Goal: Task Accomplishment & Management: Use online tool/utility

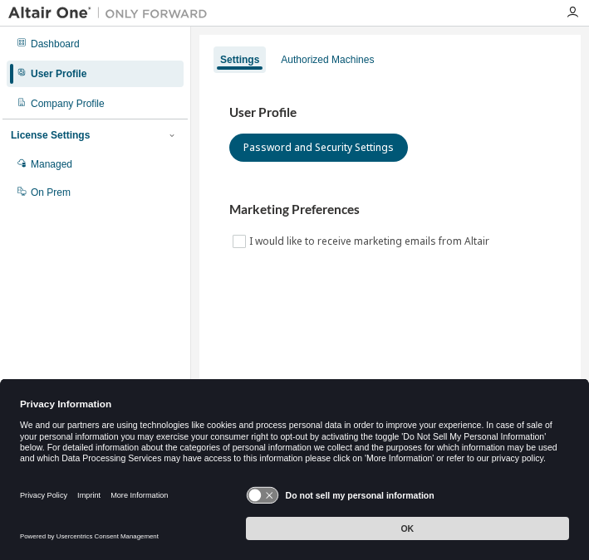
click at [417, 531] on button "OK" at bounding box center [407, 528] width 323 height 23
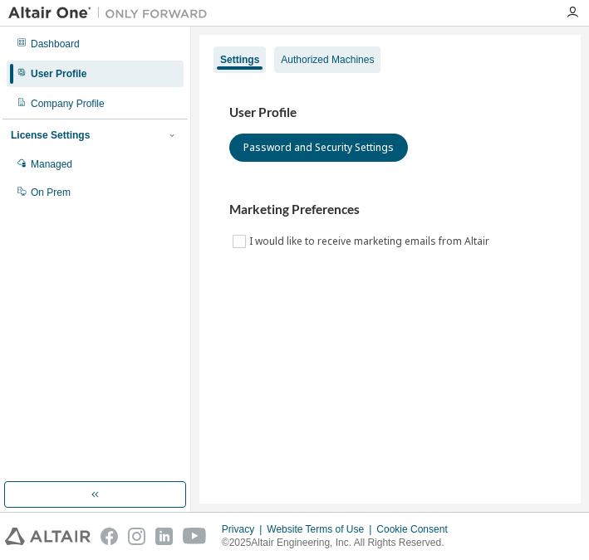
click at [341, 62] on div "Authorized Machines" at bounding box center [327, 59] width 93 height 13
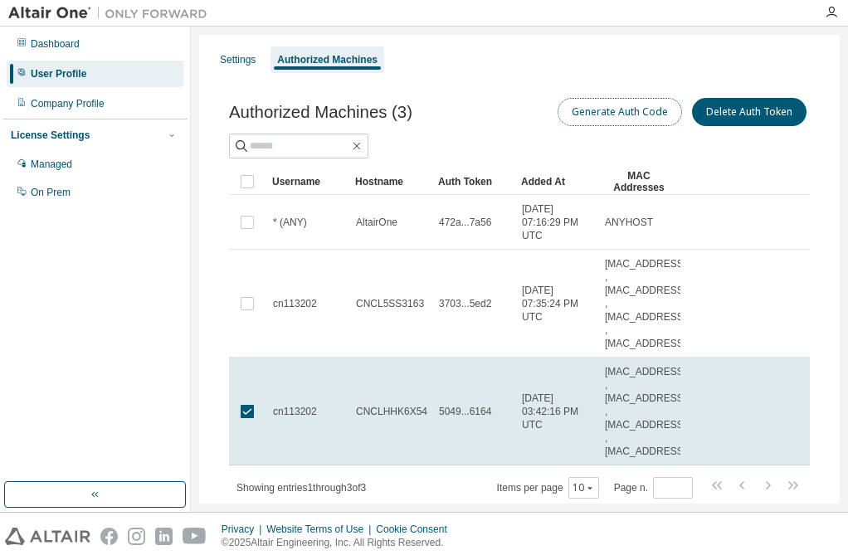
click at [588, 113] on button "Generate Auth Code" at bounding box center [620, 112] width 125 height 28
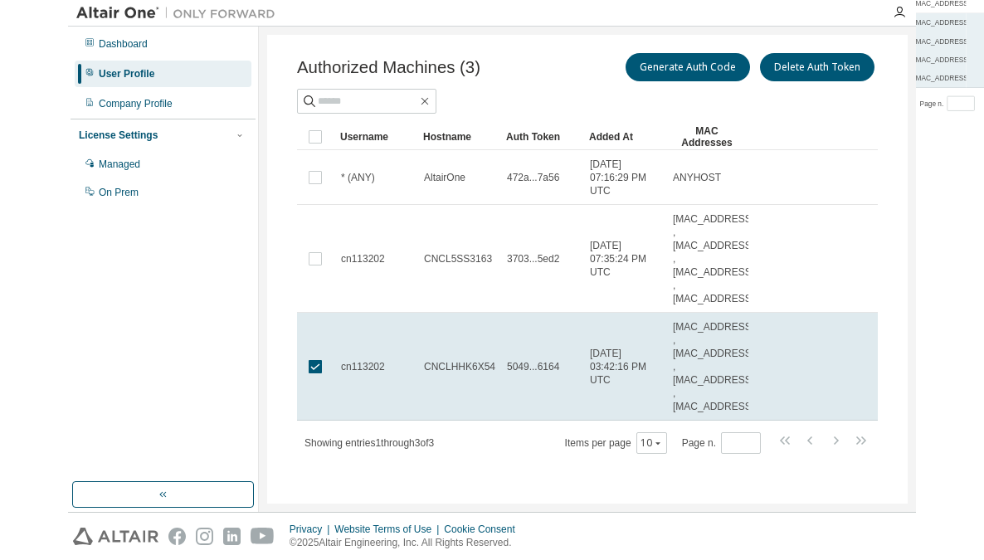
scroll to position [168, 0]
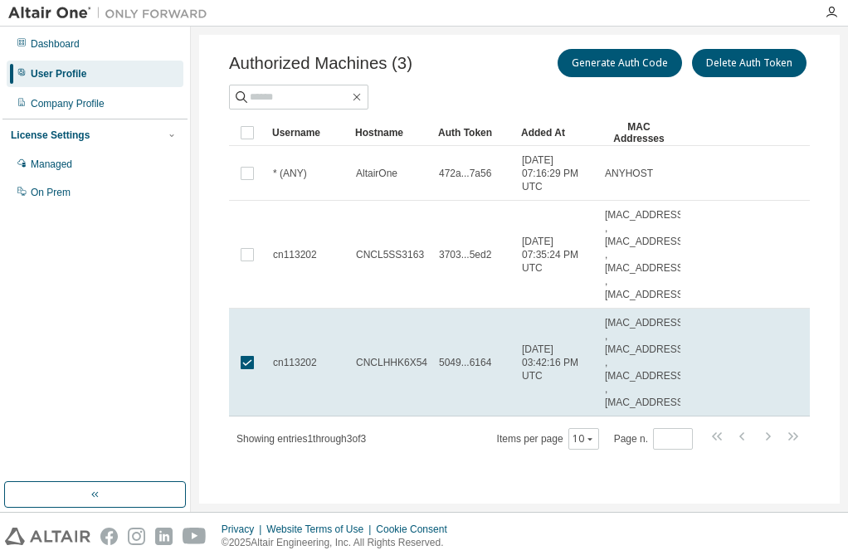
drag, startPoint x: 488, startPoint y: 364, endPoint x: 507, endPoint y: 423, distance: 62.0
click at [507, 433] on span "Items per page 10" at bounding box center [548, 439] width 102 height 22
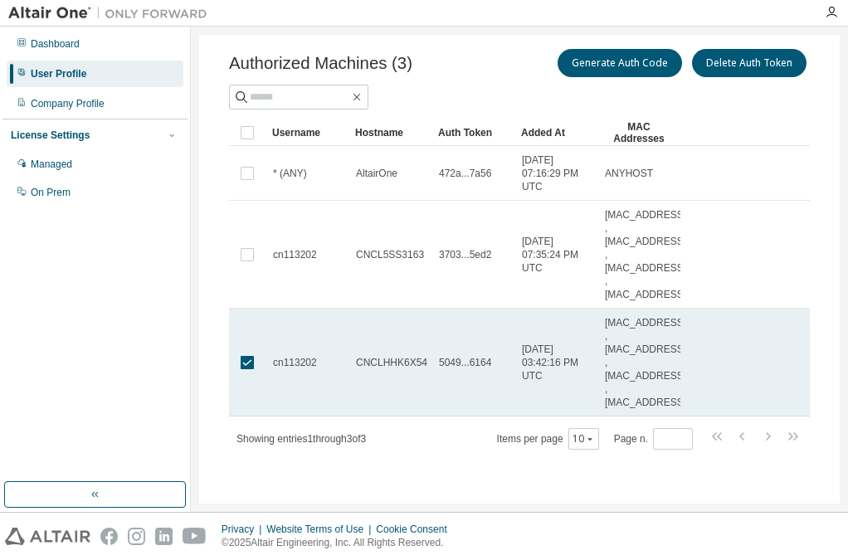
drag, startPoint x: 495, startPoint y: 364, endPoint x: 443, endPoint y: 363, distance: 51.5
drag, startPoint x: 443, startPoint y: 363, endPoint x: 489, endPoint y: 383, distance: 50.1
click at [489, 383] on td "5049...6164" at bounding box center [473, 363] width 83 height 108
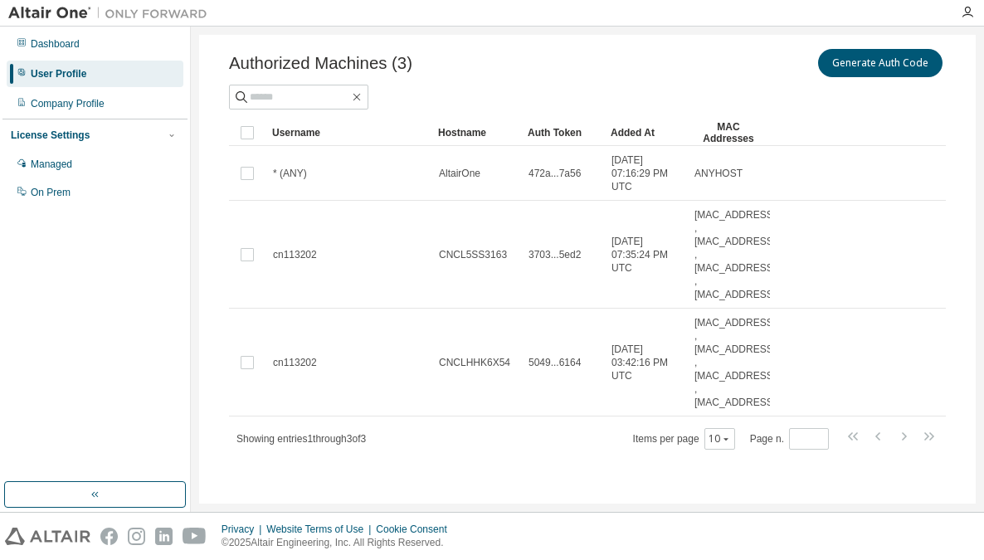
drag, startPoint x: 601, startPoint y: 129, endPoint x: 657, endPoint y: 144, distance: 58.4
drag, startPoint x: 600, startPoint y: 139, endPoint x: 629, endPoint y: 143, distance: 29.3
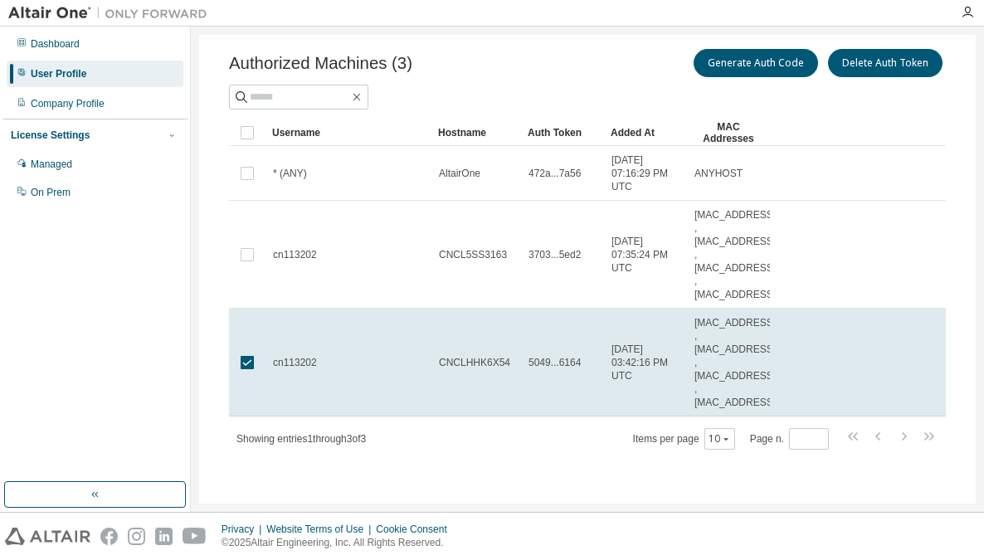
click at [553, 366] on span "5049...6164" at bounding box center [555, 362] width 52 height 13
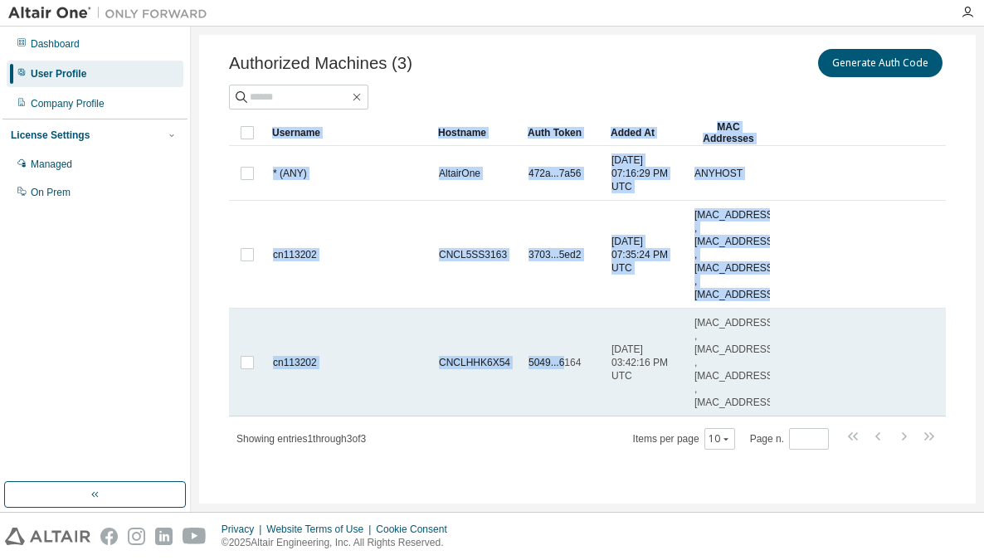
drag, startPoint x: 577, startPoint y: 363, endPoint x: 559, endPoint y: 367, distance: 17.9
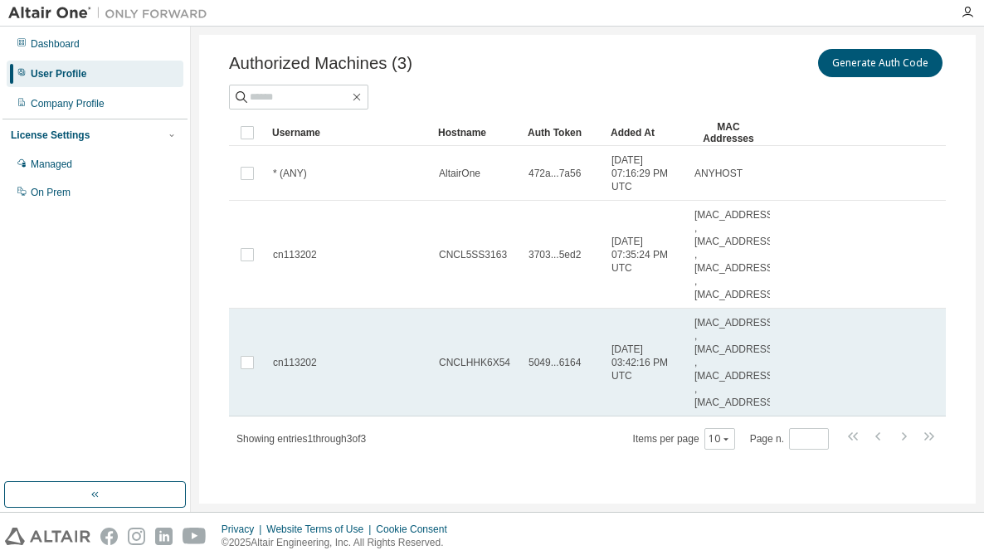
drag, startPoint x: 559, startPoint y: 367, endPoint x: 574, endPoint y: 389, distance: 26.5
click at [574, 389] on td "5049...6164" at bounding box center [562, 363] width 83 height 108
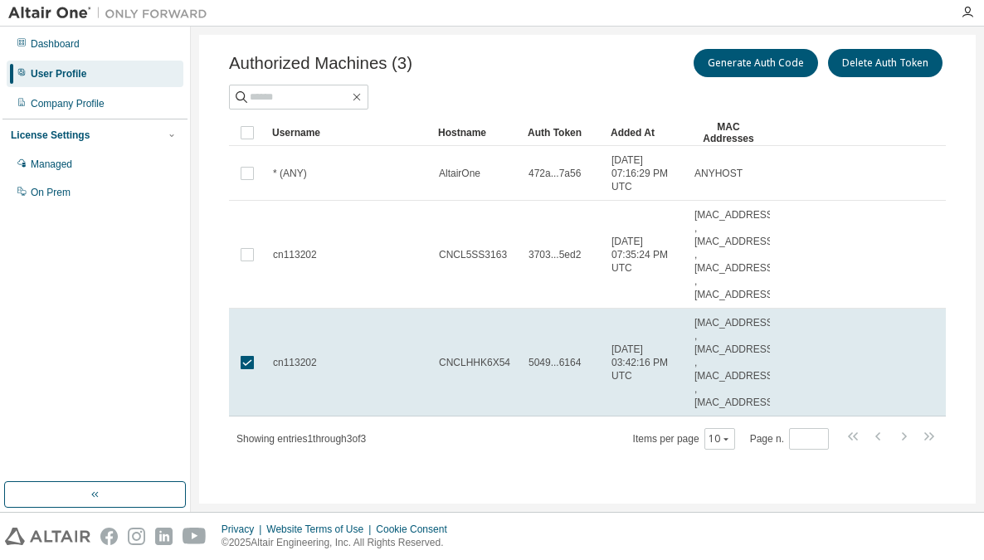
click at [588, 431] on div "Showing entries 1 through 3 of 3 Items per page 10 Page n. *" at bounding box center [587, 439] width 717 height 24
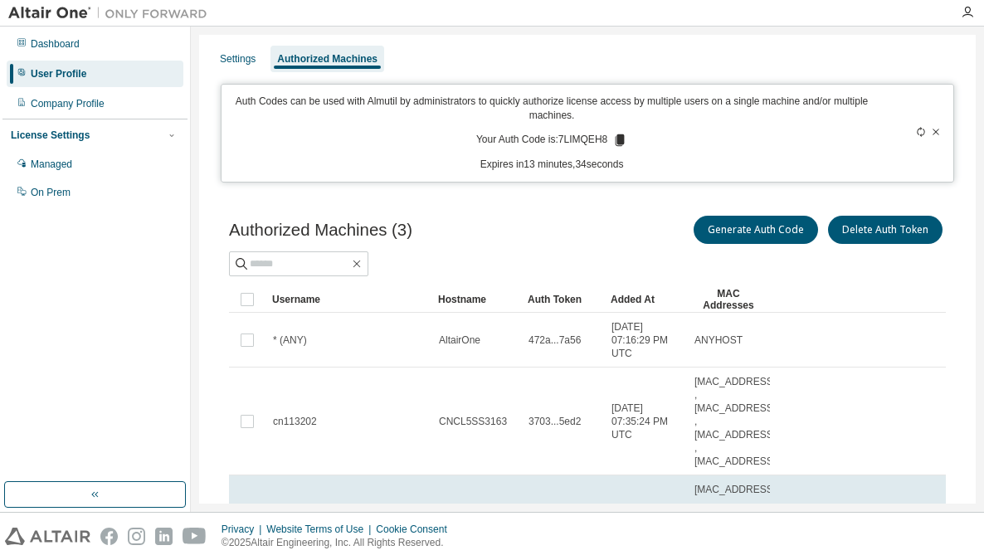
scroll to position [0, 0]
drag, startPoint x: 606, startPoint y: 142, endPoint x: 556, endPoint y: 140, distance: 49.8
click at [556, 140] on p "Your Auth Code is: 7LIMQEH8" at bounding box center [551, 141] width 151 height 15
copy p "7LIMQEH8"
